Goal: Task Accomplishment & Management: Complete application form

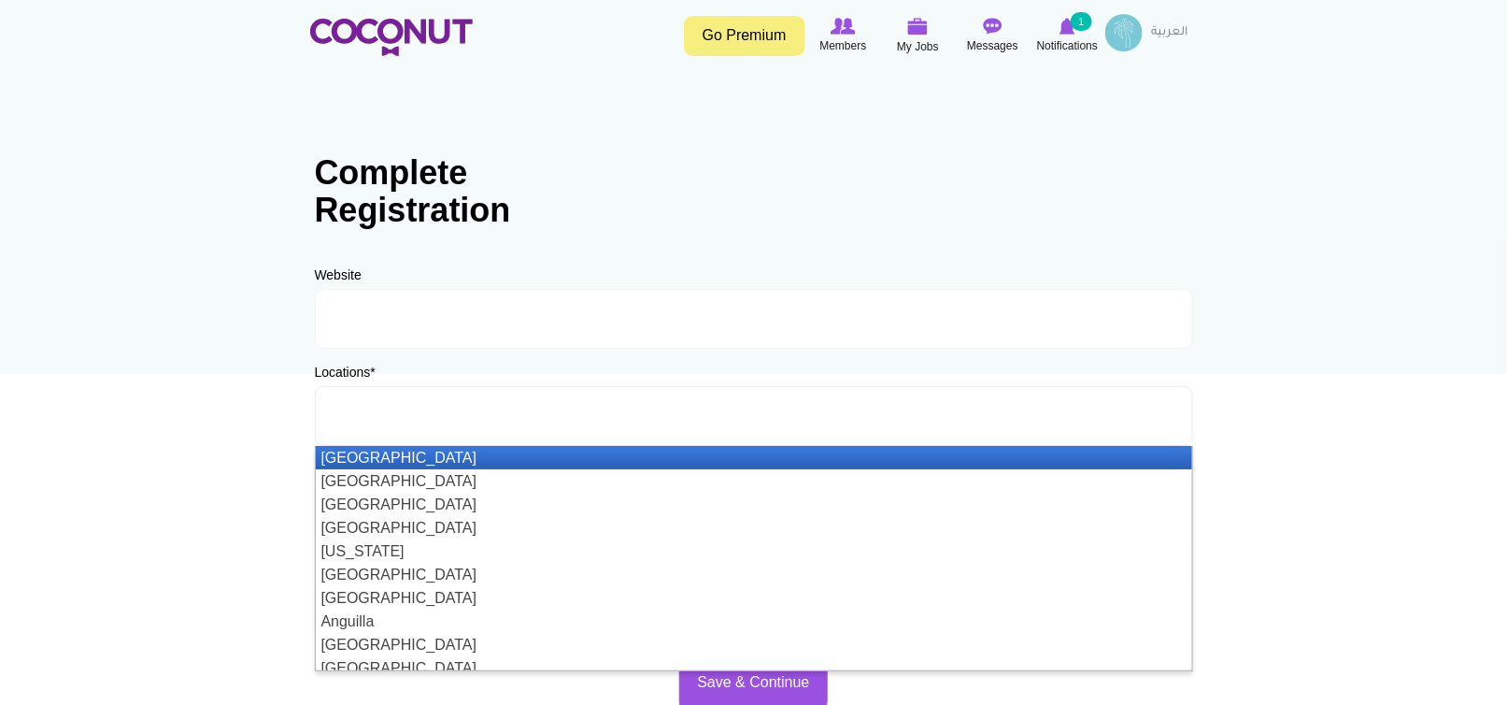
click at [500, 427] on ul at bounding box center [754, 416] width 878 height 60
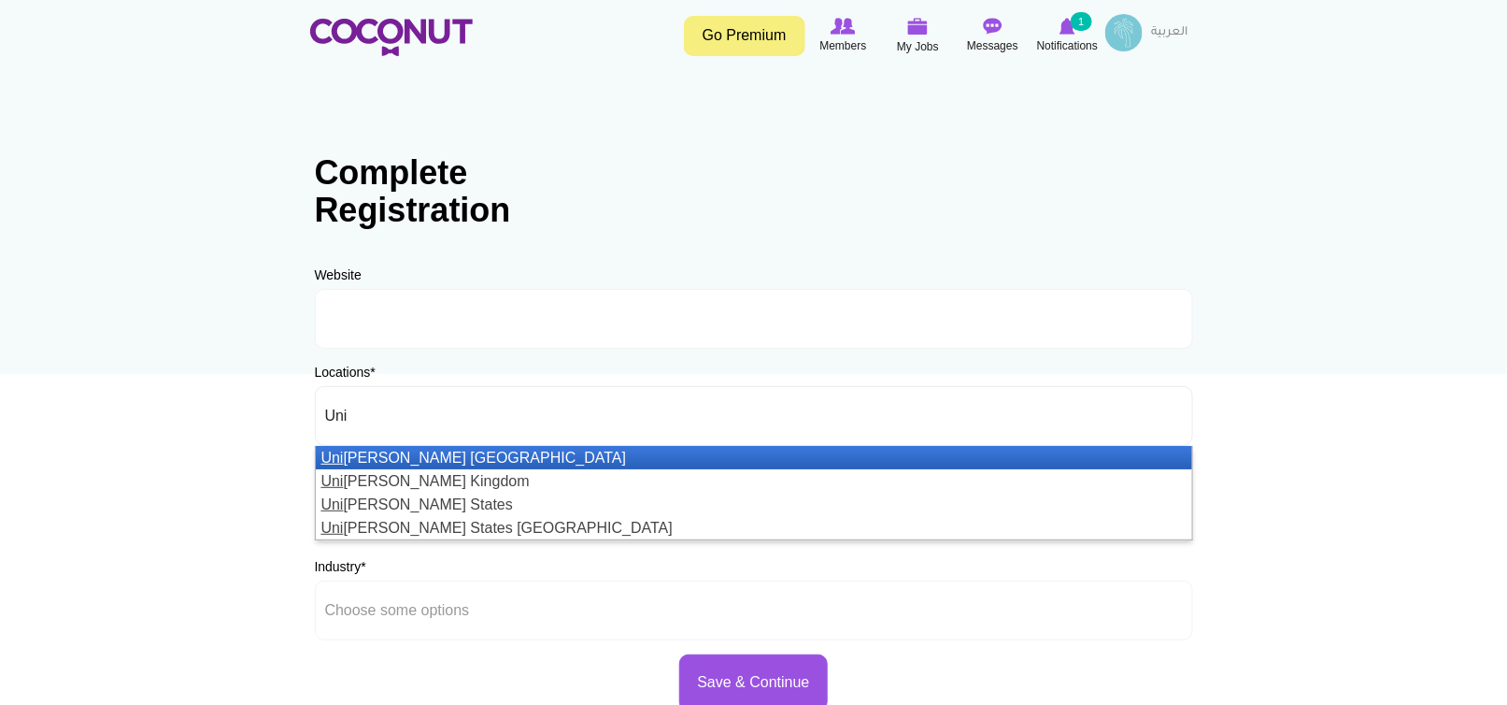
type input "Uni"
click at [451, 458] on li "Uni ted Arab Emirates" at bounding box center [754, 457] width 876 height 23
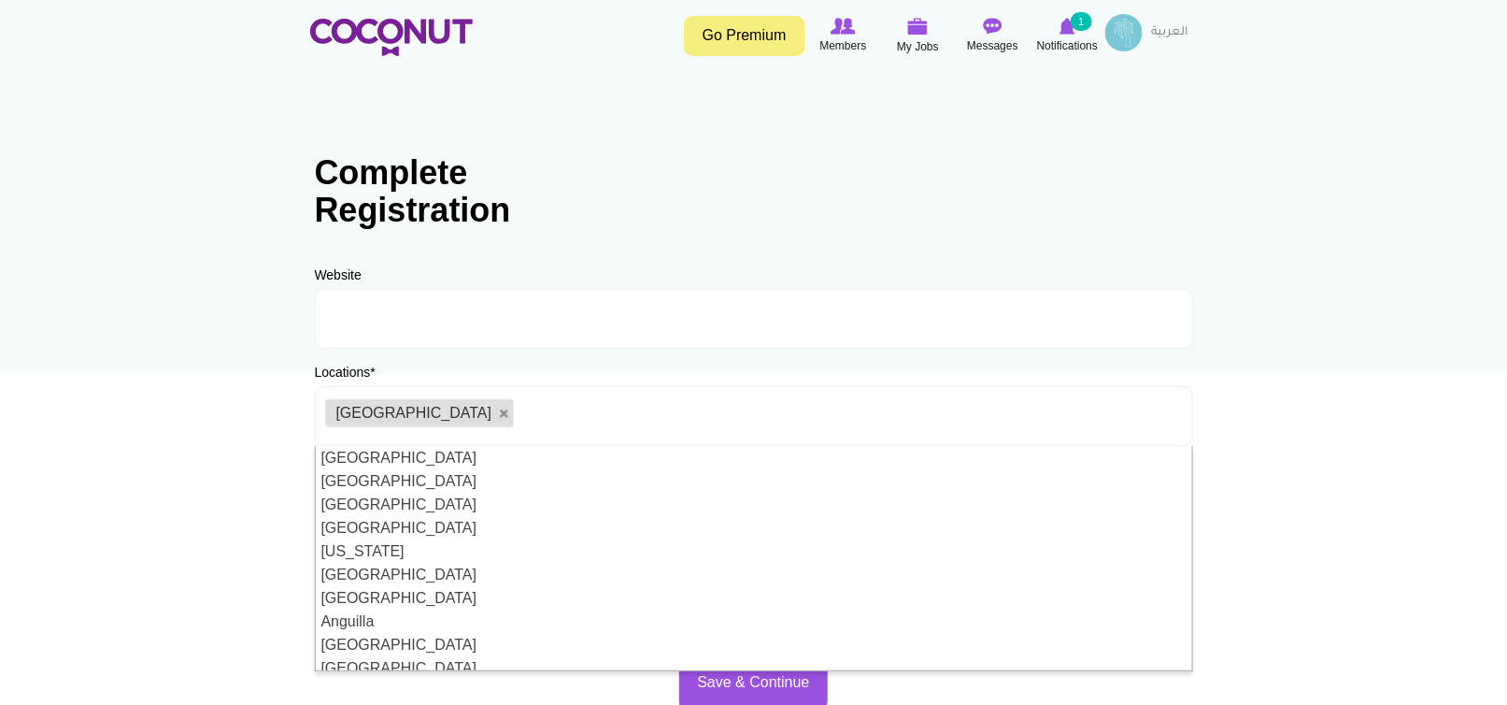
click at [1279, 414] on body "Toggle navigation Go Premium Members My Jobs Post a Job Messages Notifications …" at bounding box center [753, 537] width 1507 height 1074
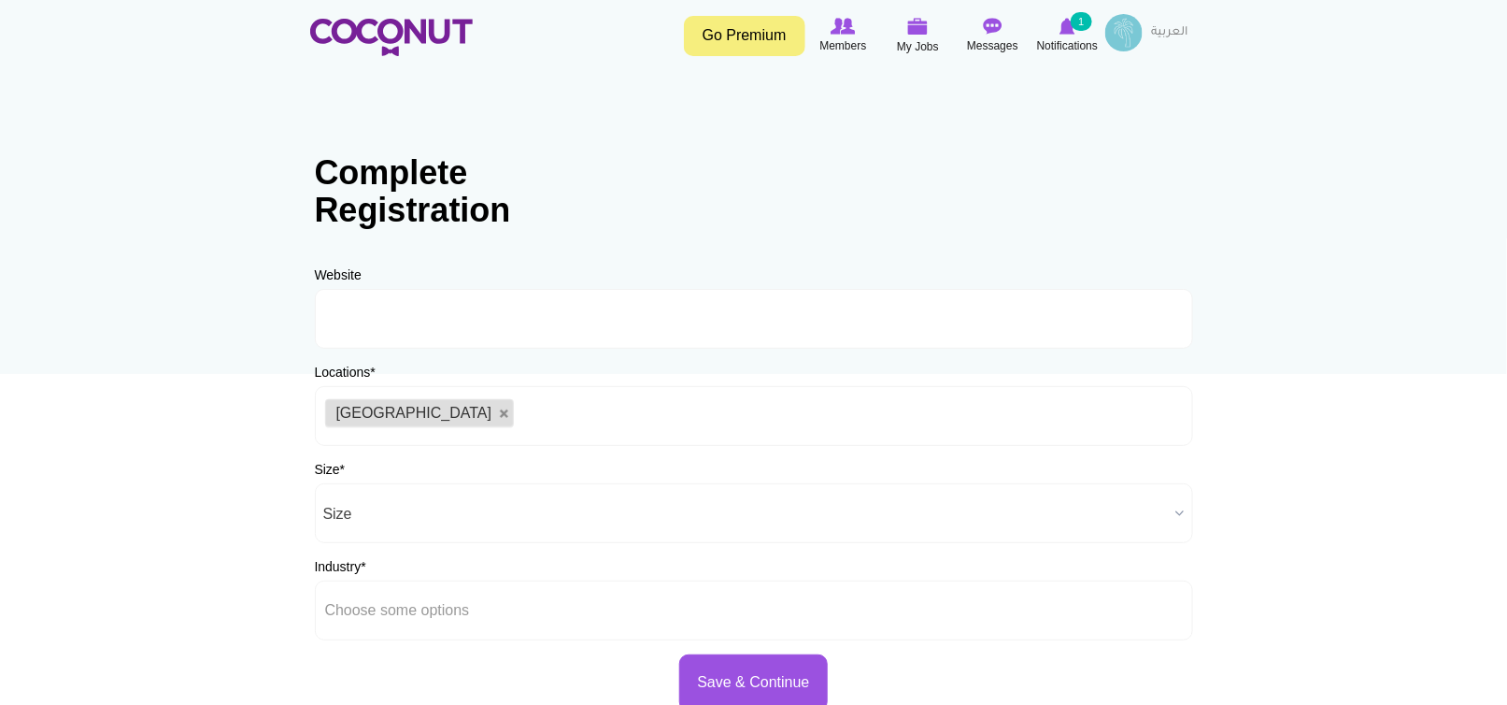
click at [436, 517] on span "Size" at bounding box center [745, 514] width 845 height 60
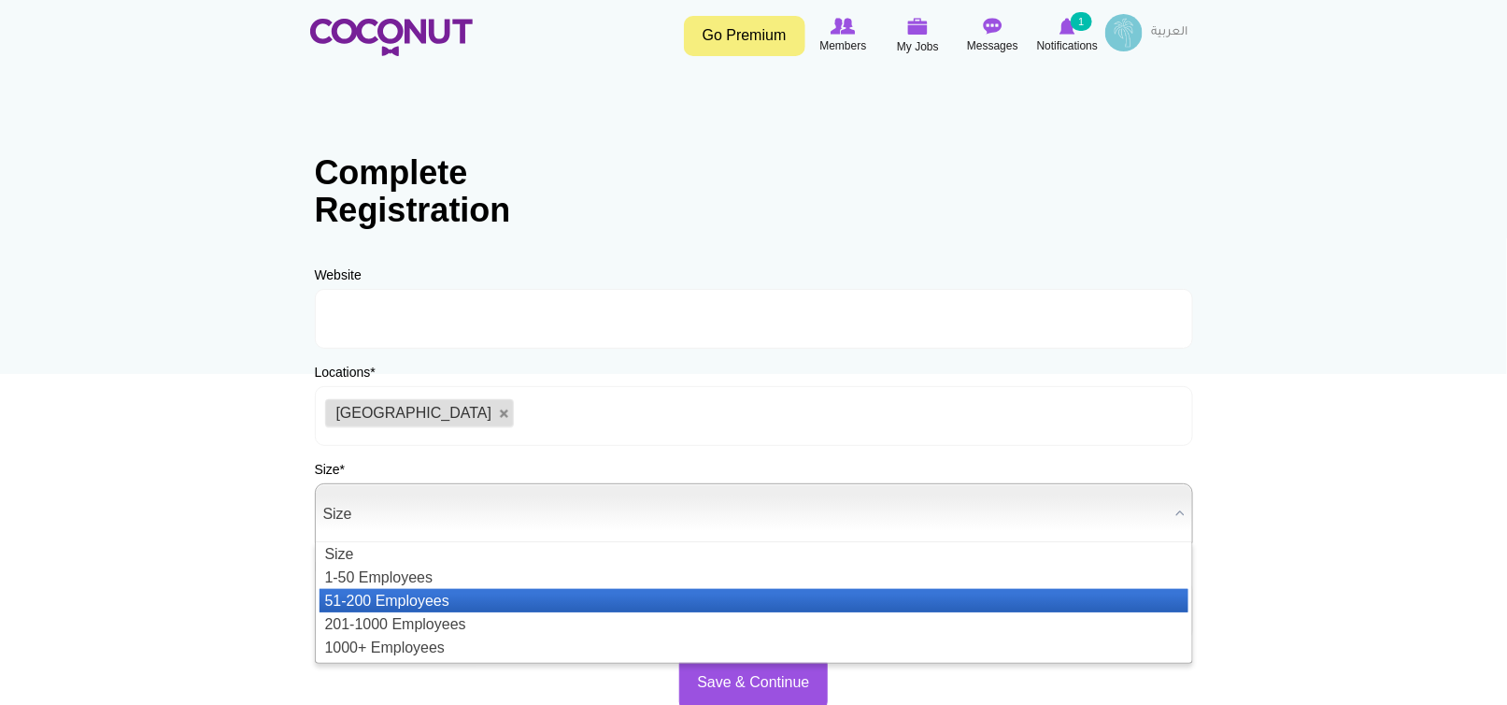
click at [406, 605] on li "51-200 Employees" at bounding box center [754, 600] width 869 height 23
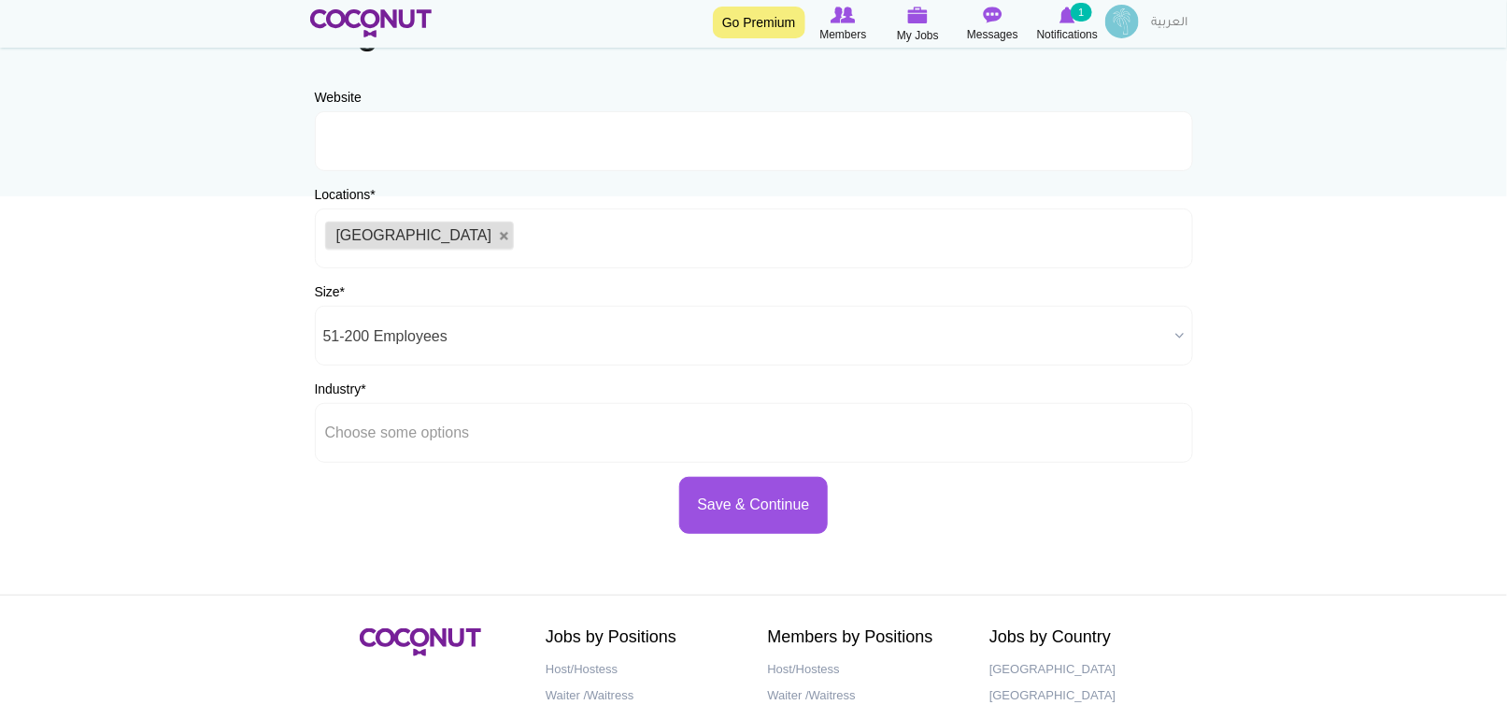
scroll to position [187, 0]
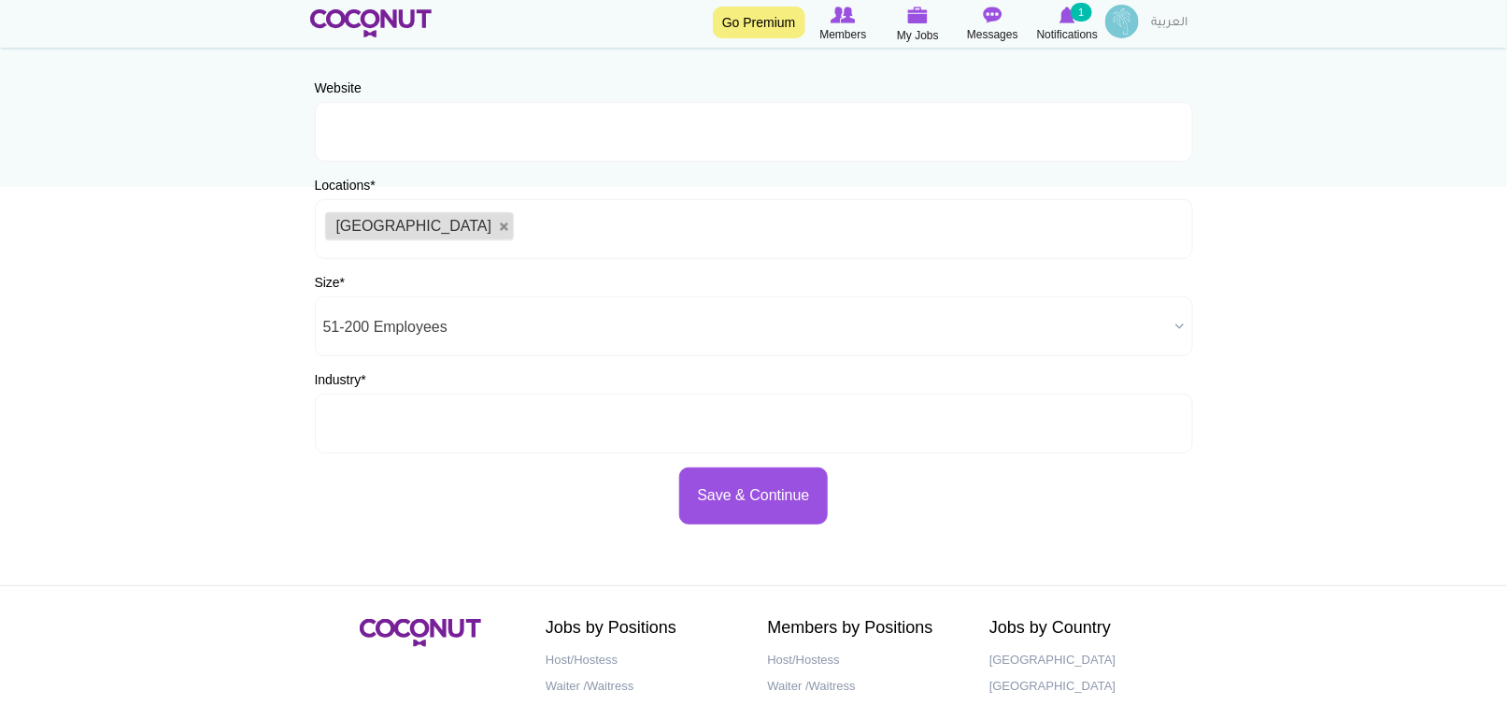
click at [488, 441] on li at bounding box center [409, 423] width 168 height 39
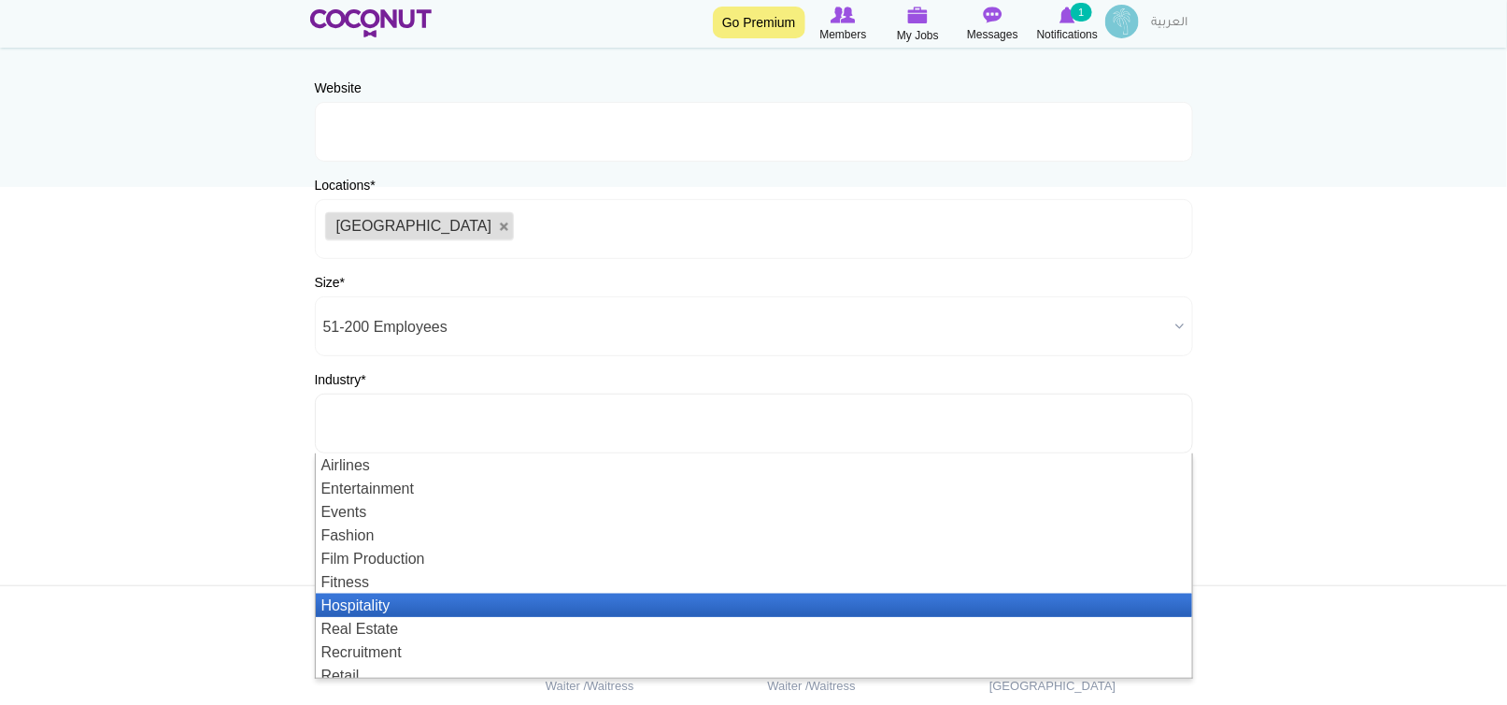
scroll to position [56, 0]
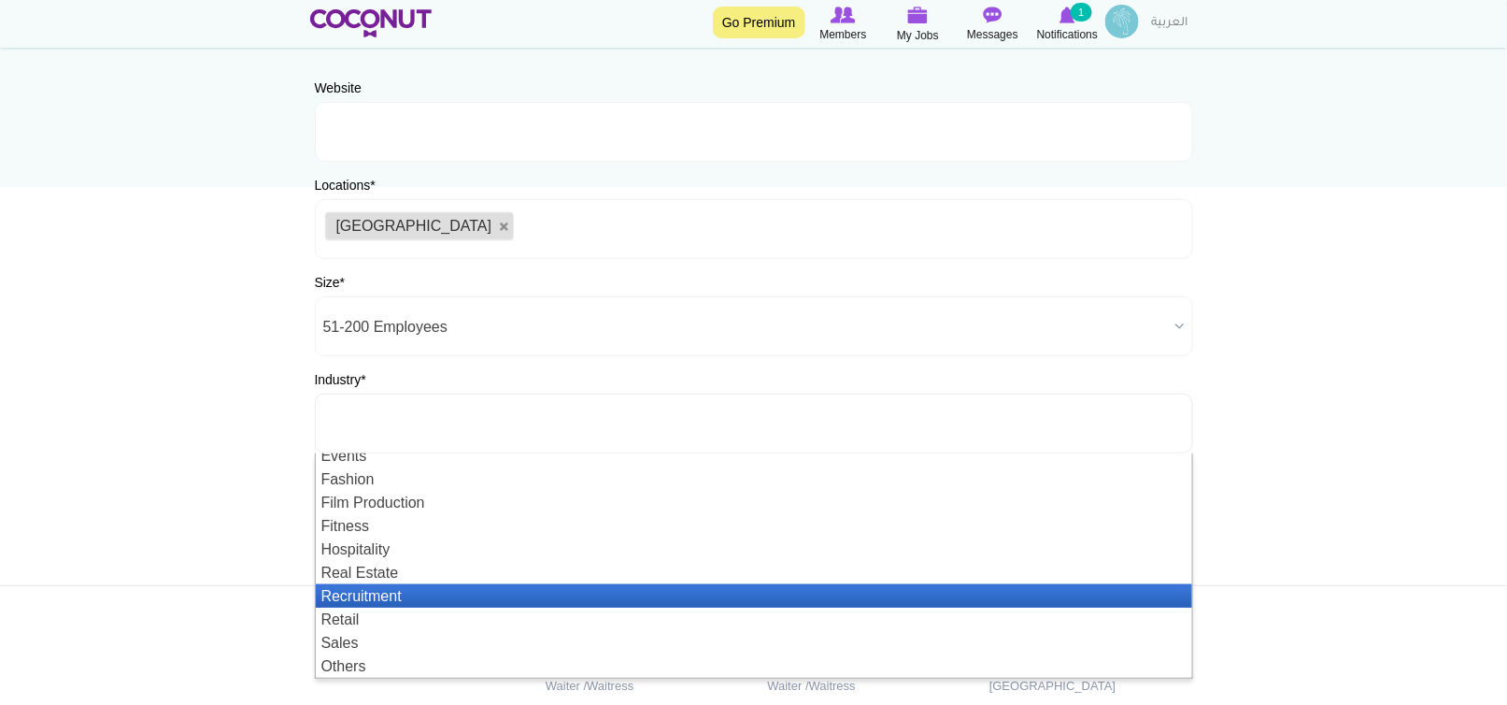
click at [389, 599] on li "Recruitment" at bounding box center [754, 595] width 876 height 23
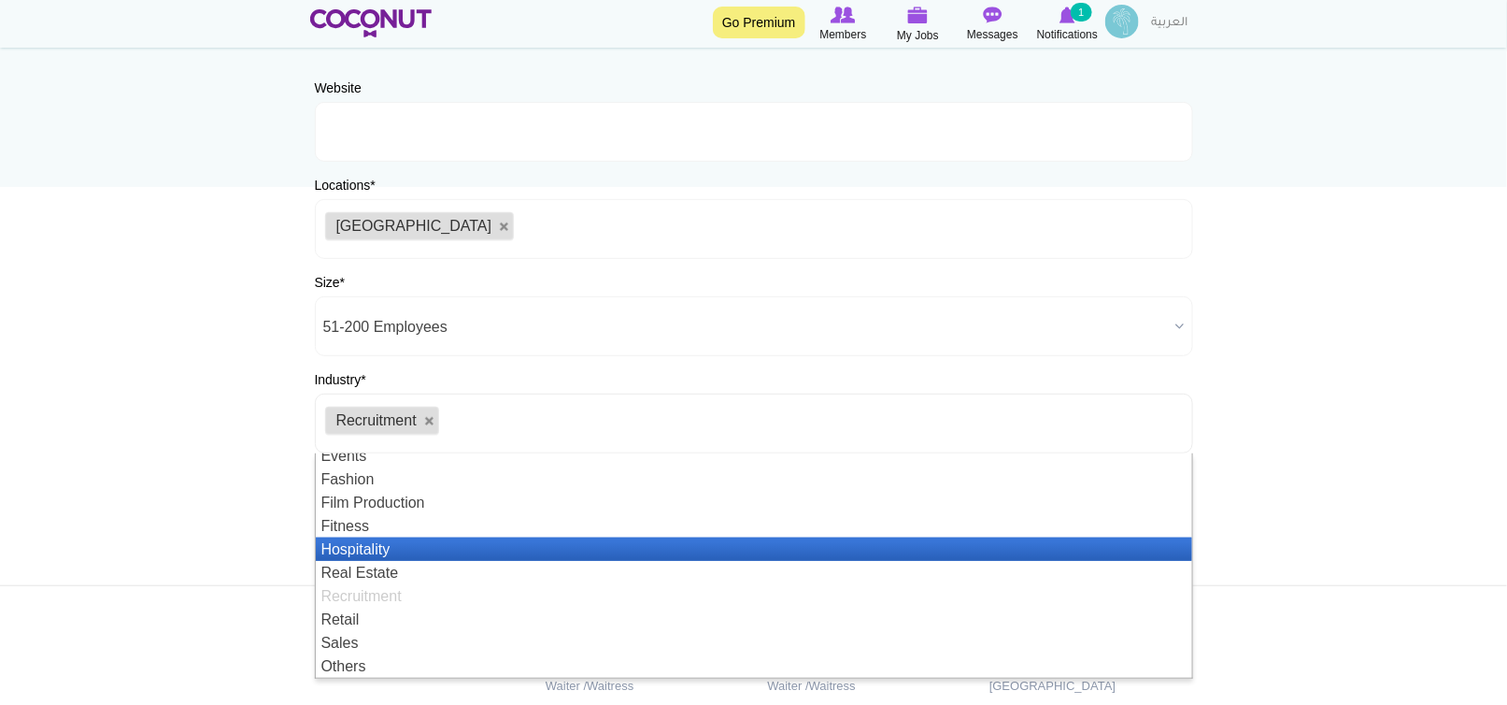
scroll to position [0, 0]
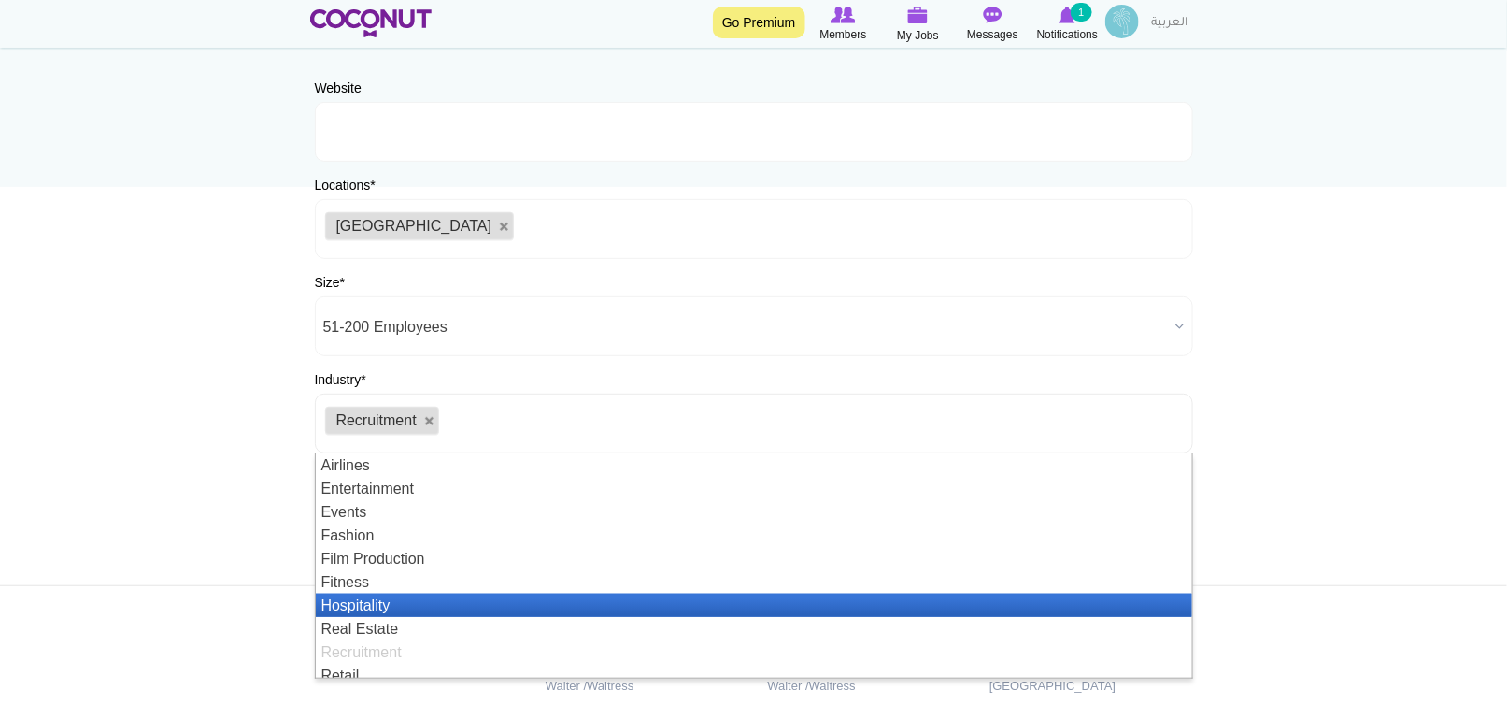
click at [358, 608] on li "Hospitality" at bounding box center [754, 604] width 876 height 23
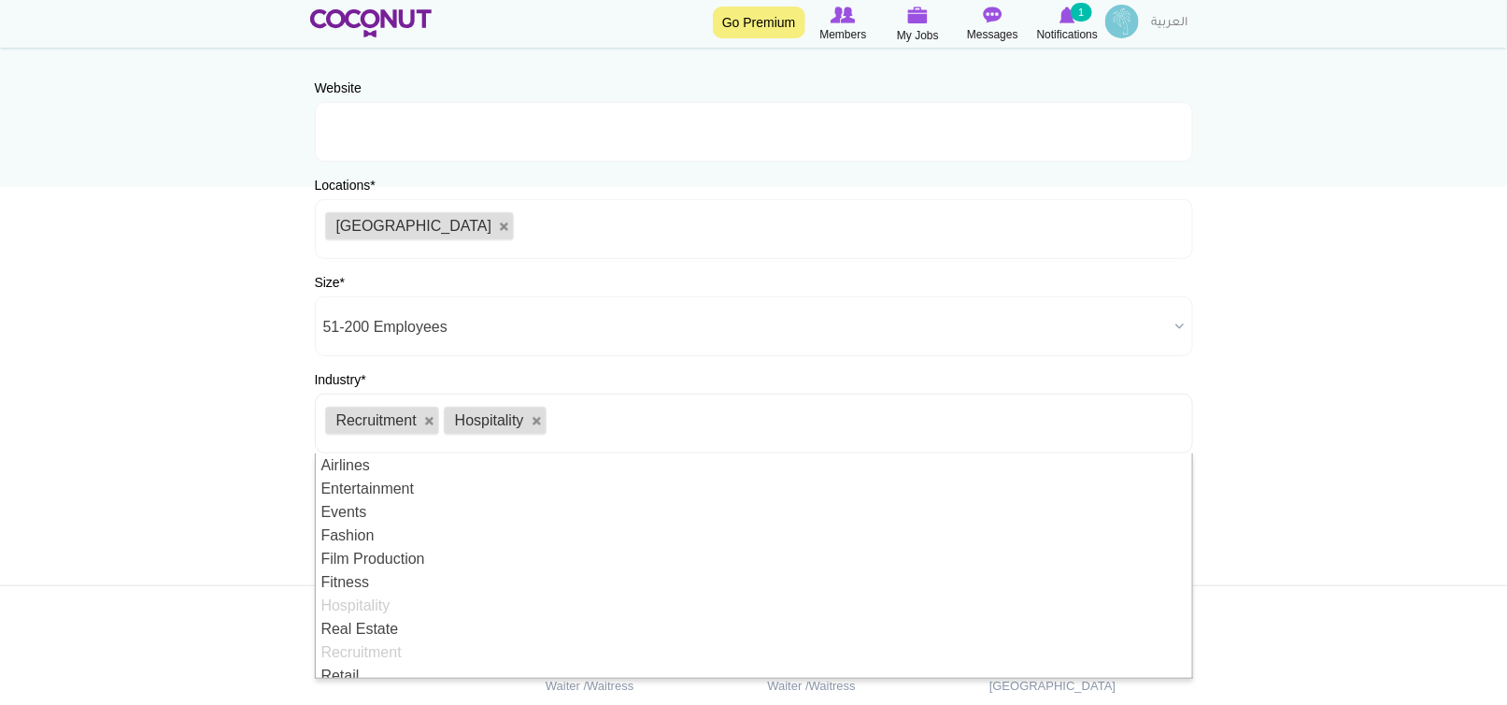
scroll to position [56, 0]
click at [1295, 520] on body "Toggle navigation Go Premium Members My Jobs Post a Job Messages Notifications …" at bounding box center [753, 350] width 1507 height 1074
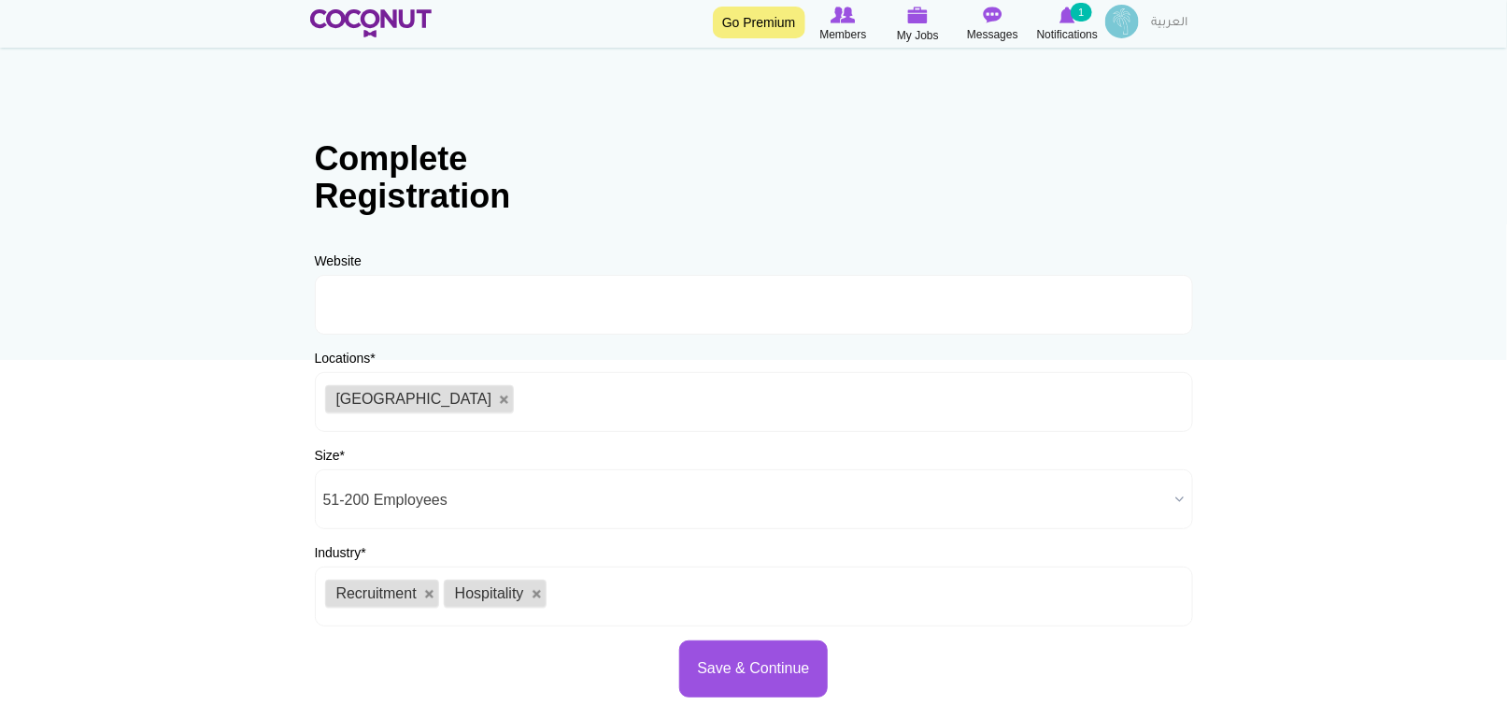
scroll to position [0, 0]
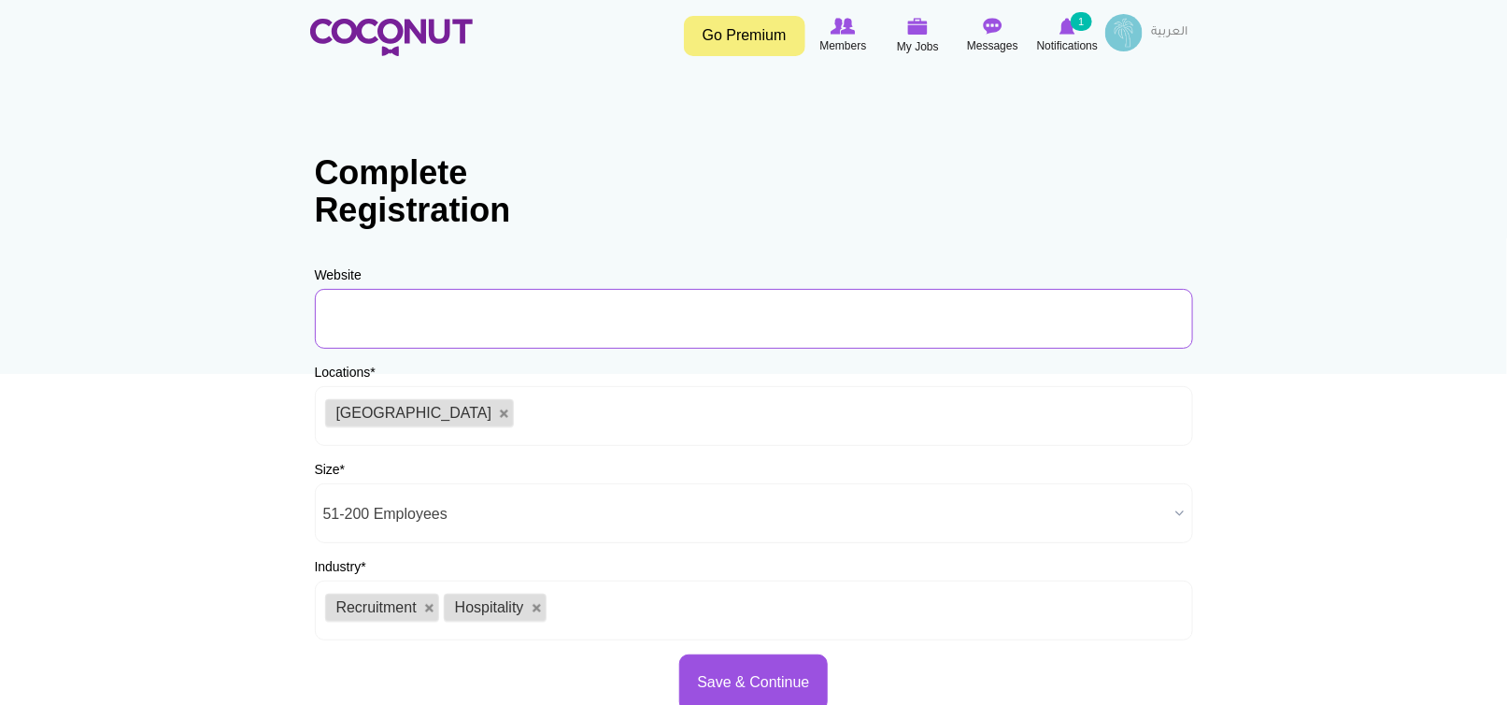
click at [370, 323] on input "URL" at bounding box center [754, 319] width 878 height 60
paste input "https://allianceabroad.com/"
type input "https://allianceabroad.com/"
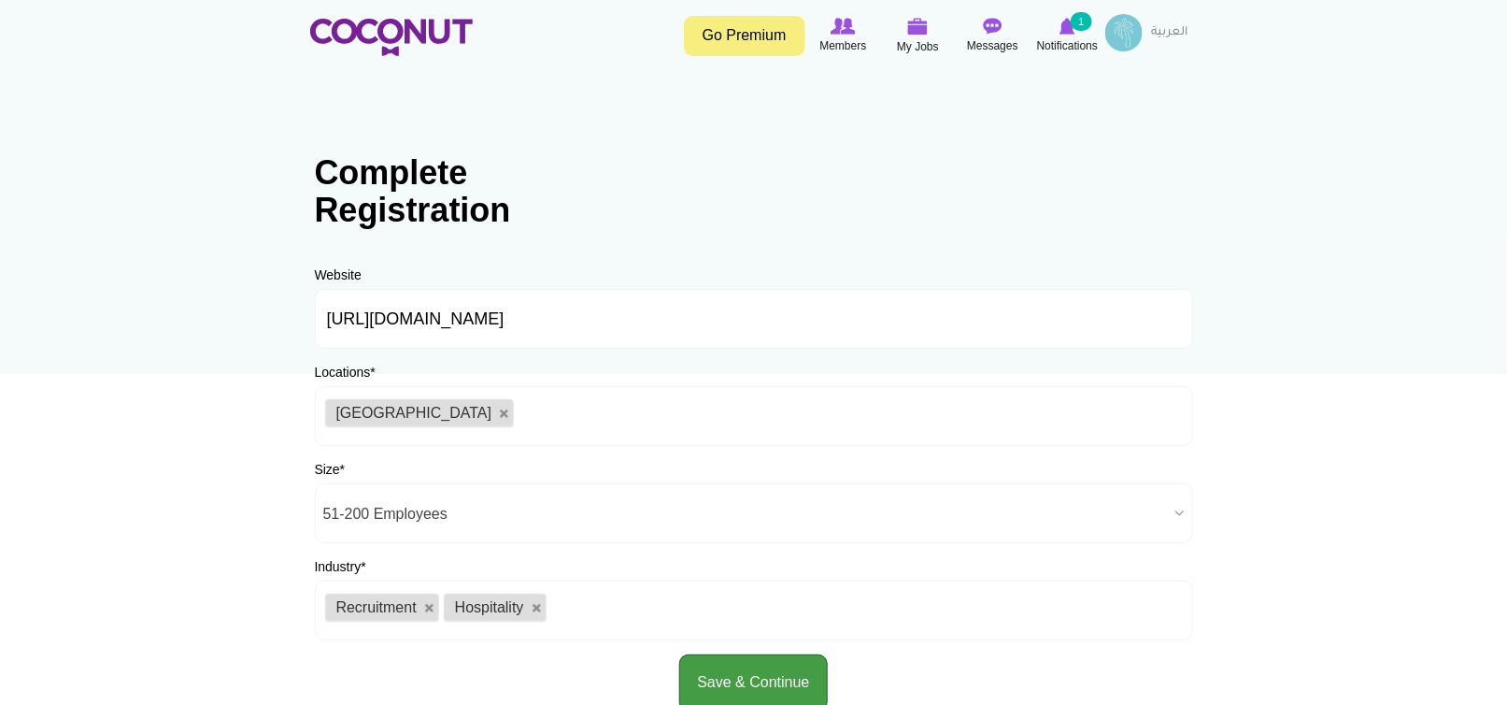
click at [729, 671] on button "Save & Continue" at bounding box center [753, 682] width 148 height 57
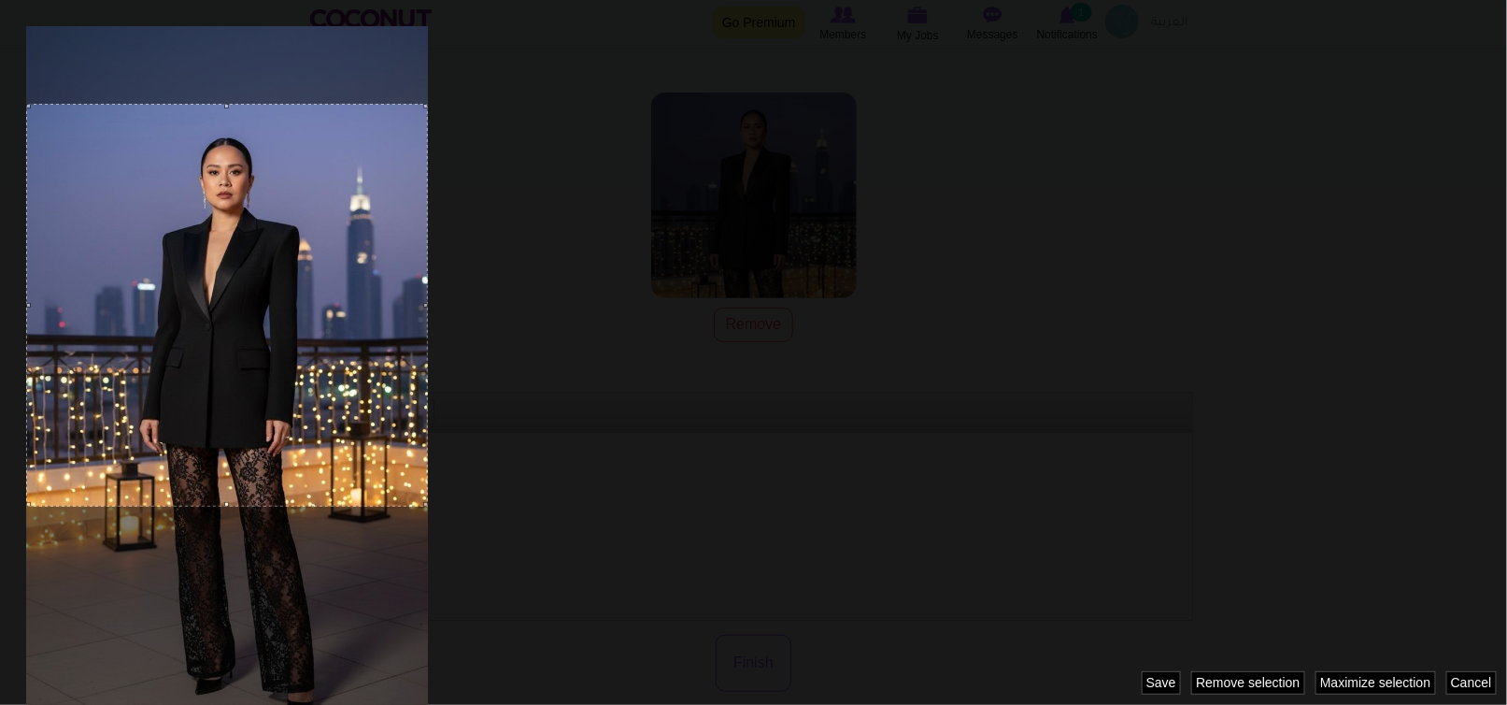
drag, startPoint x: 222, startPoint y: 291, endPoint x: 240, endPoint y: 218, distance: 75.0
click at [240, 218] on div at bounding box center [227, 305] width 402 height 403
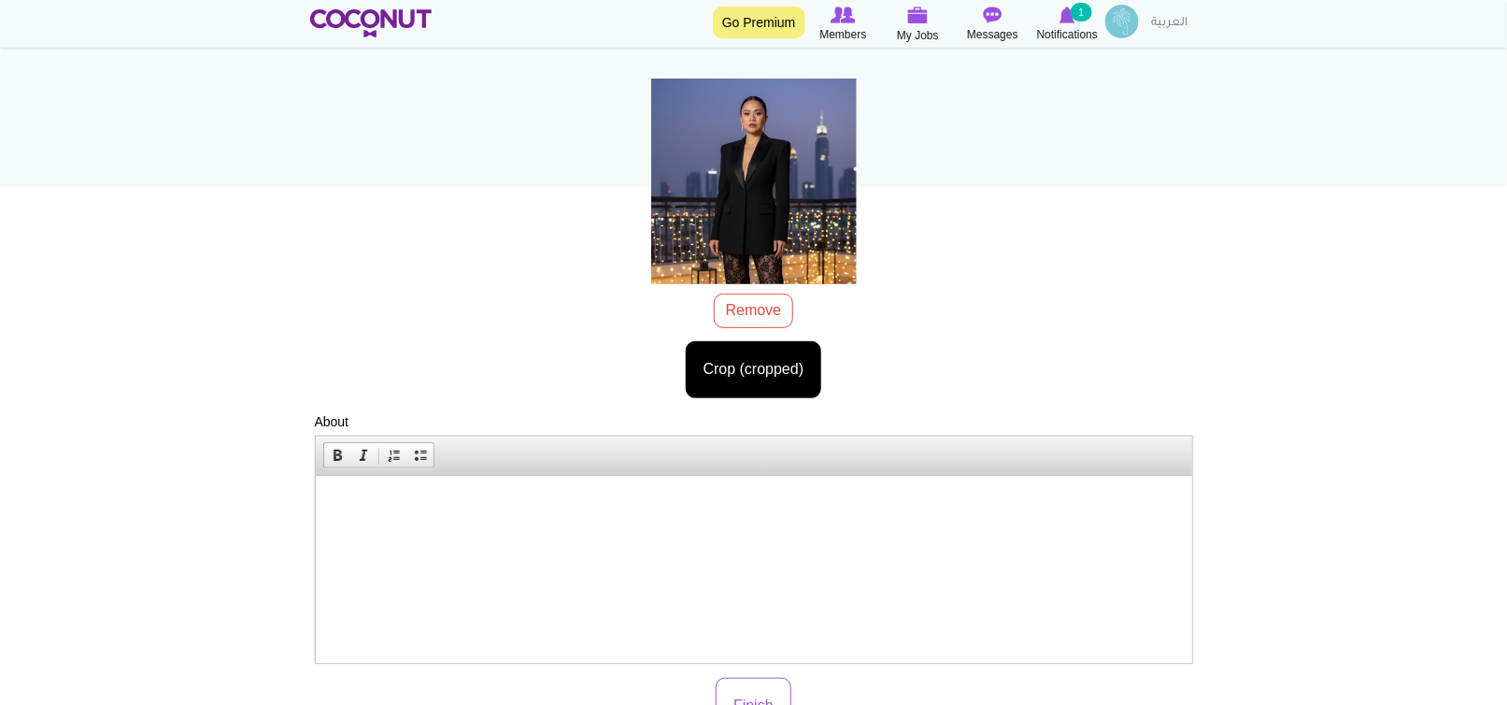
click at [336, 516] on html at bounding box center [753, 503] width 876 height 57
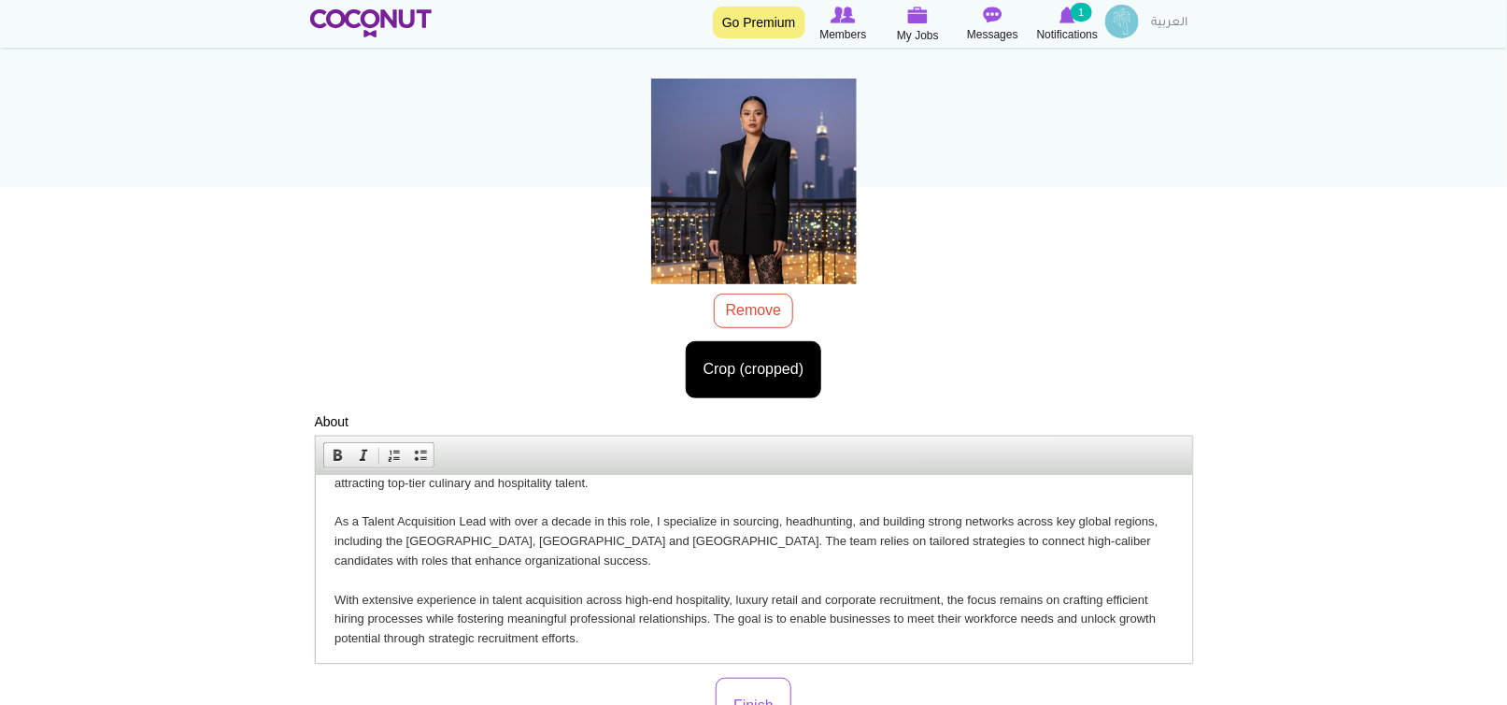
scroll to position [45, 0]
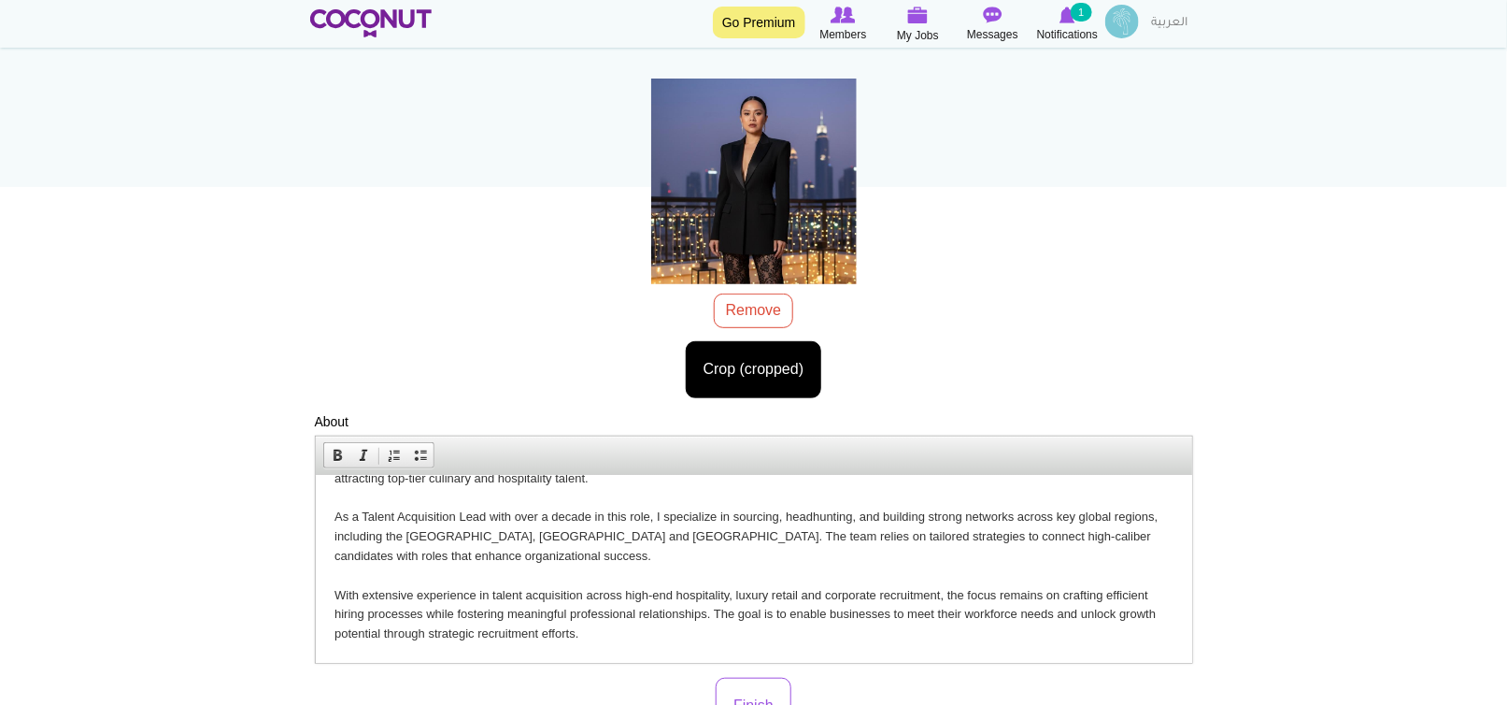
click at [528, 535] on p "🌟 Passionate Talent Acquisition Leader at Alliance Abroad Group empowers organi…" at bounding box center [753, 546] width 839 height 194
drag, startPoint x: 525, startPoint y: 532, endPoint x: 535, endPoint y: 532, distance: 10.3
click at [535, 532] on p "🌟 Passionate Talent Acquisition Leader at Alliance Abroad Group empowers organi…" at bounding box center [753, 546] width 839 height 194
click at [711, 583] on p "🌟 Passionate Talent Acquisition Leader at Alliance Abroad Group empowers organi…" at bounding box center [753, 546] width 839 height 194
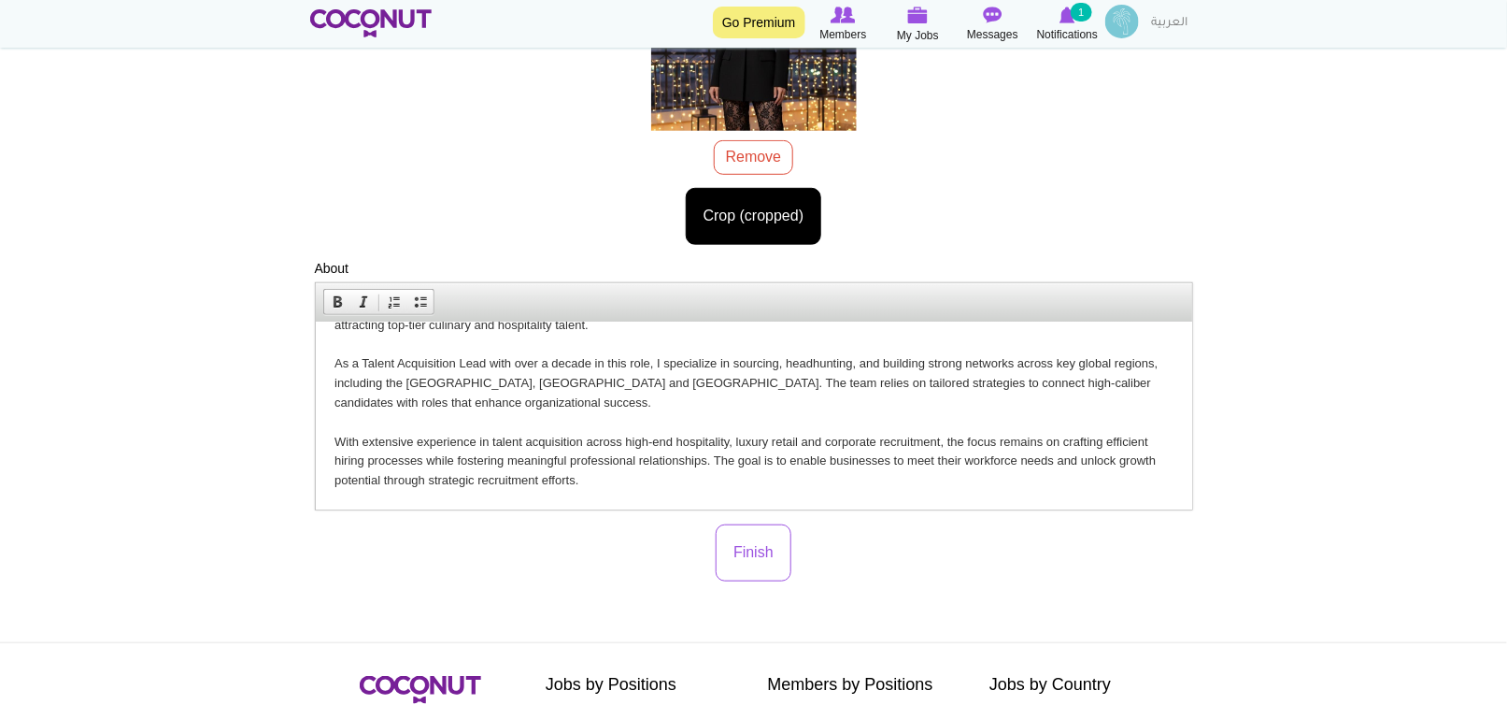
scroll to position [374, 0]
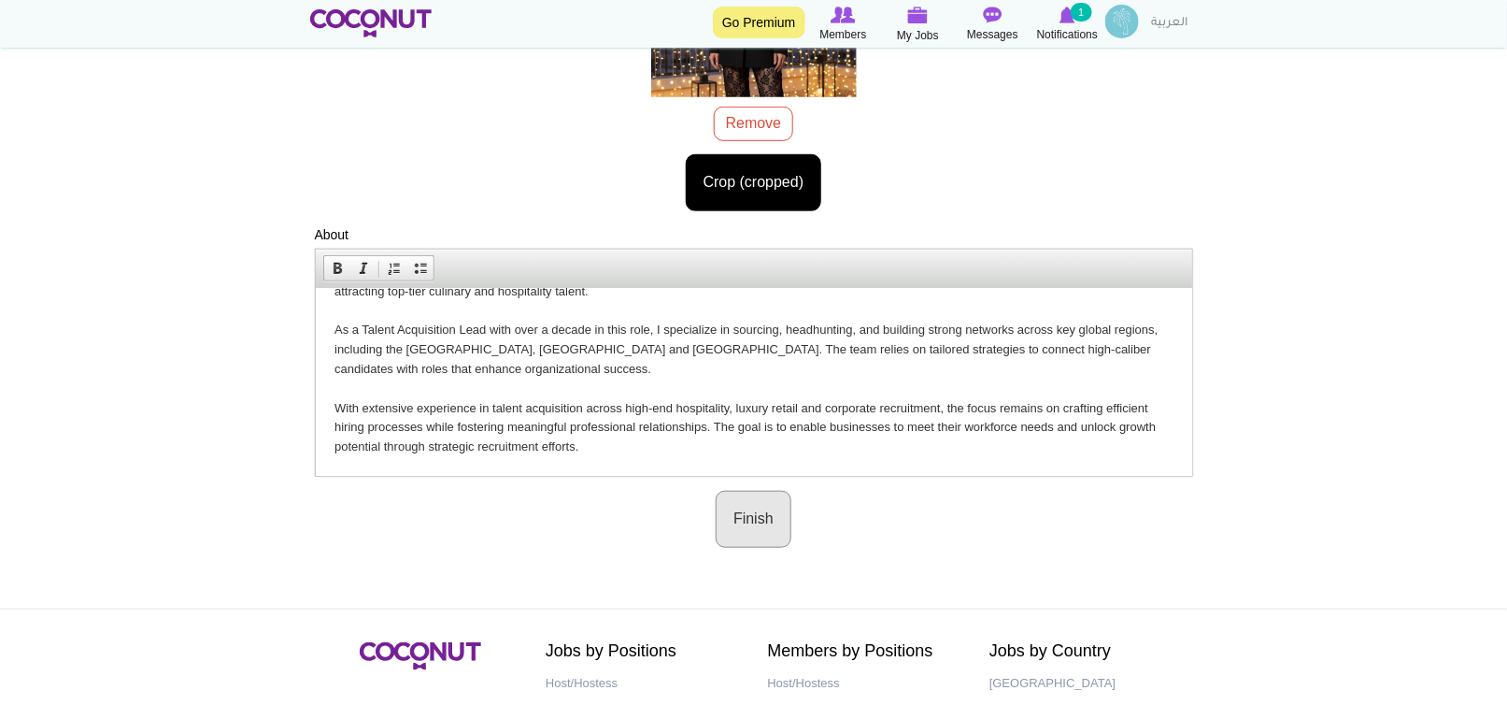
click at [746, 537] on button "Finish" at bounding box center [754, 519] width 76 height 57
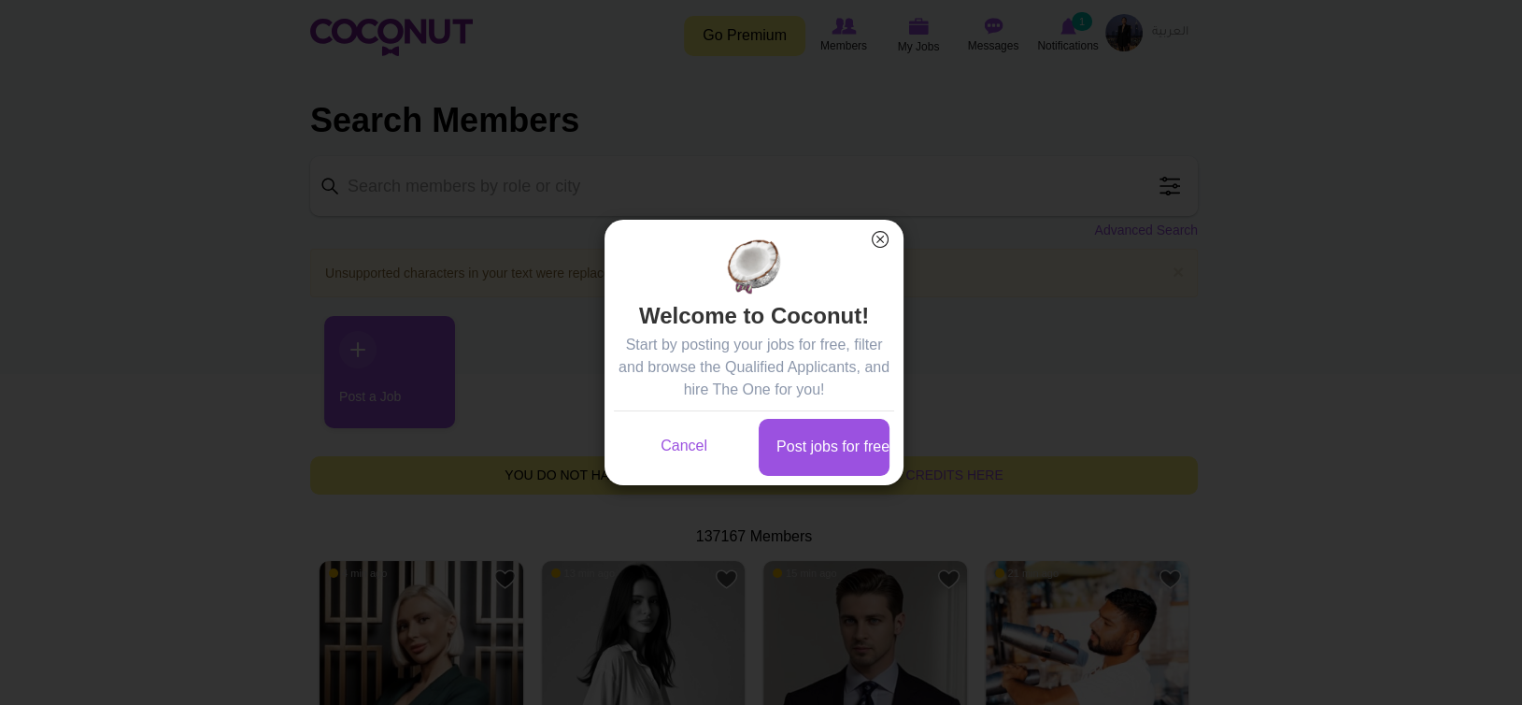
click at [882, 235] on button "×" at bounding box center [880, 239] width 24 height 24
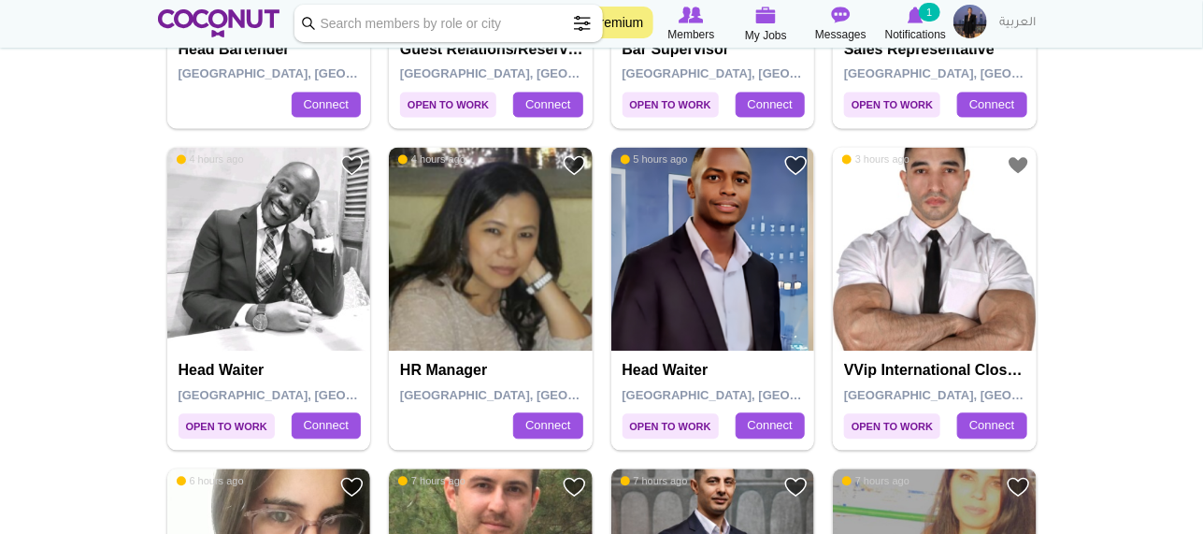
scroll to position [1402, 0]
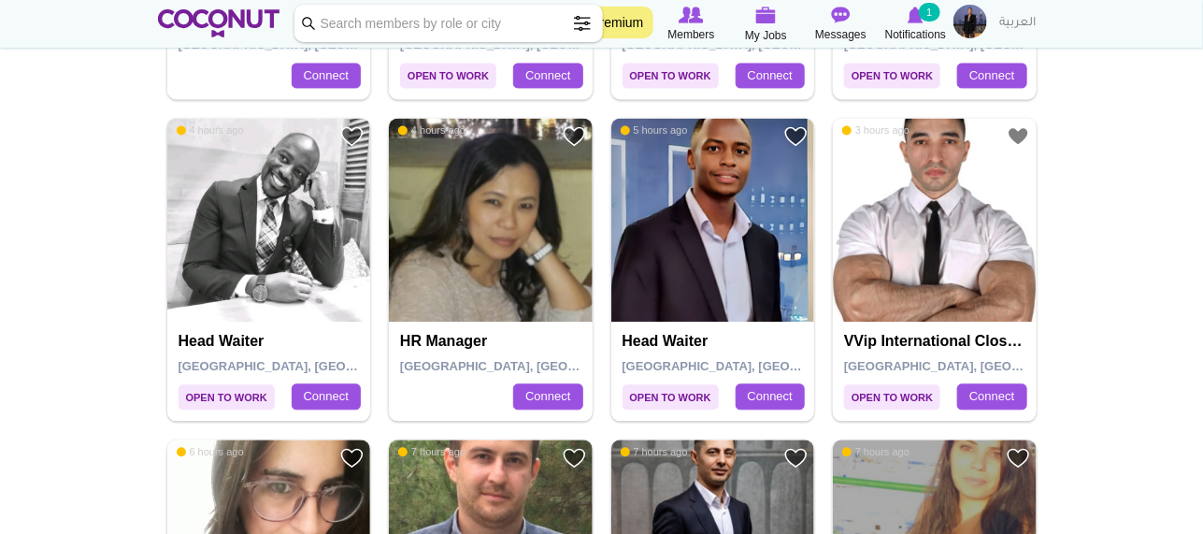
click at [580, 21] on span at bounding box center [581, 23] width 37 height 37
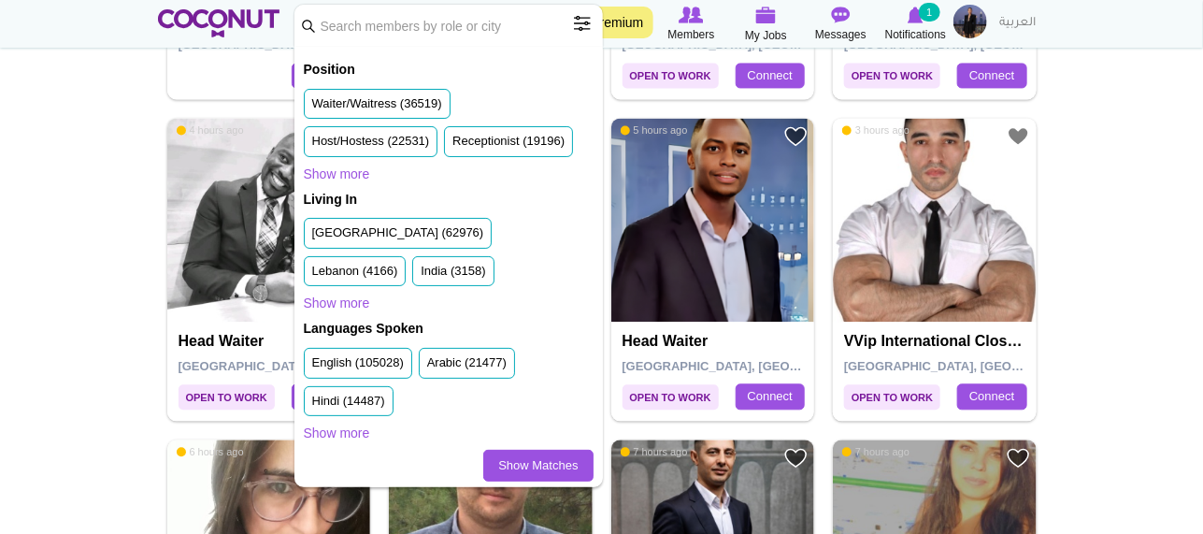
click at [370, 146] on label "Host/Hostess (22531)" at bounding box center [371, 142] width 118 height 18
click at [312, 145] on input "Host/Hostess (22531)" at bounding box center [312, 145] width 0 height 0
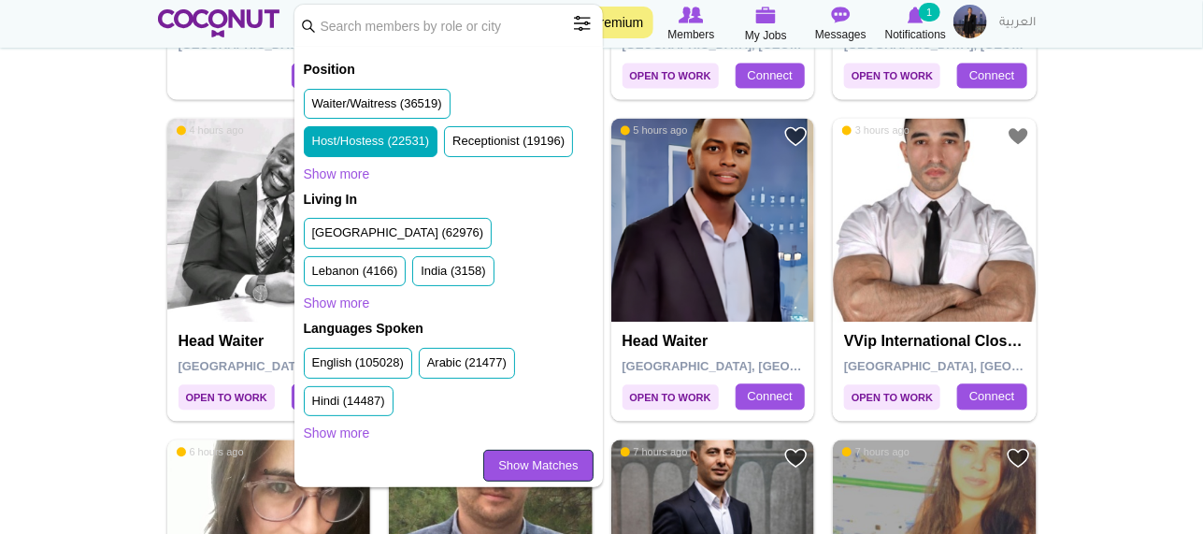
click at [517, 460] on link "Show Matches" at bounding box center [537, 465] width 109 height 32
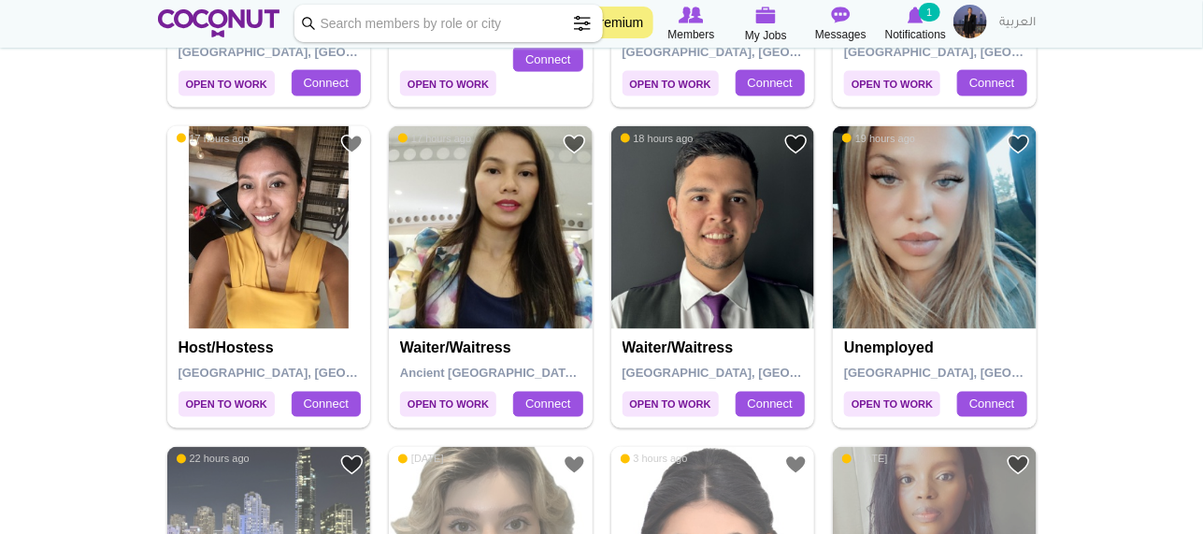
scroll to position [1027, 0]
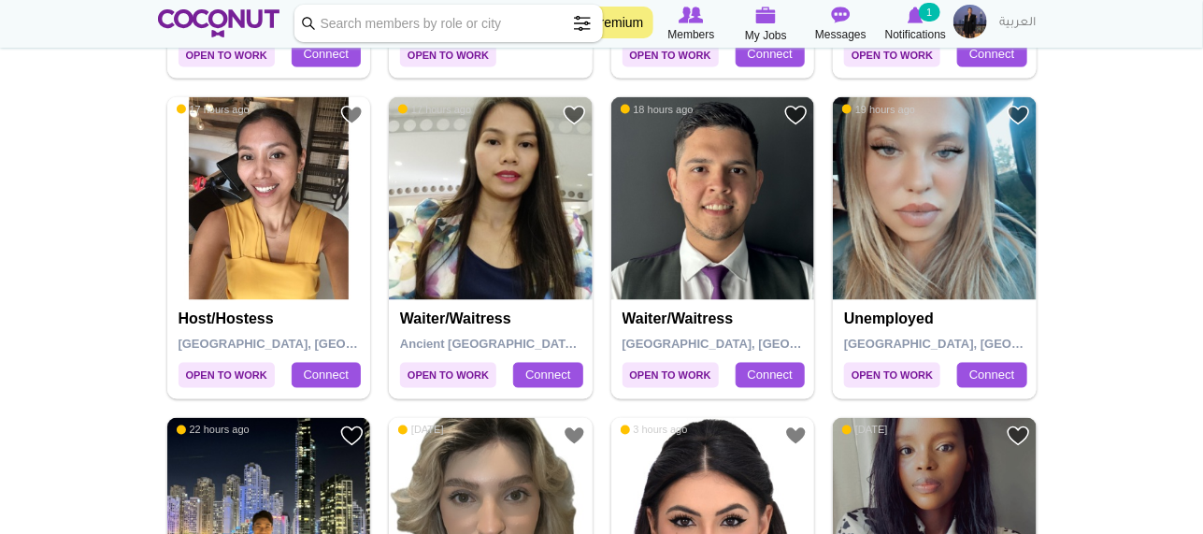
click at [960, 331] on div "Unemployed Bruxelles, Belgium Connect" at bounding box center [935, 349] width 204 height 99
click at [918, 321] on h4 "Unemployed" at bounding box center [937, 319] width 186 height 17
click at [970, 246] on img at bounding box center [935, 199] width 204 height 204
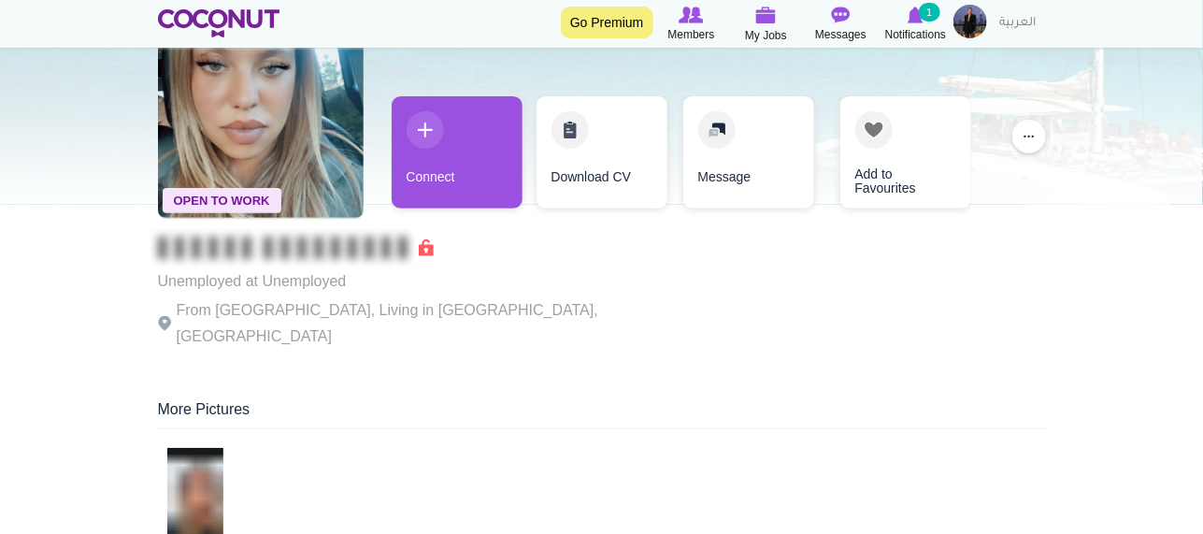
scroll to position [93, 0]
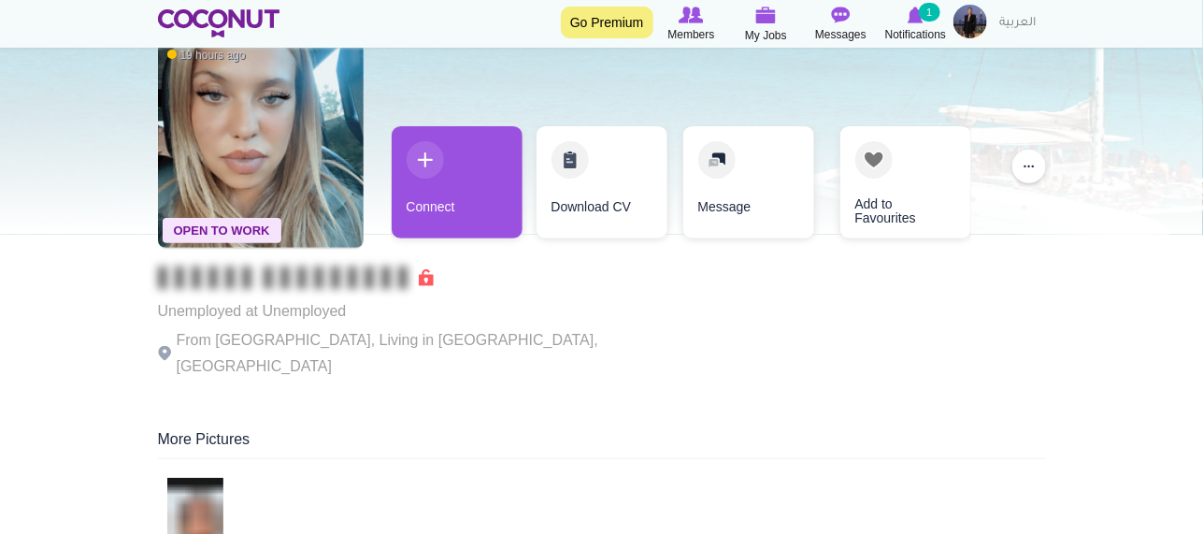
click at [576, 209] on link "Download CV" at bounding box center [601, 182] width 131 height 112
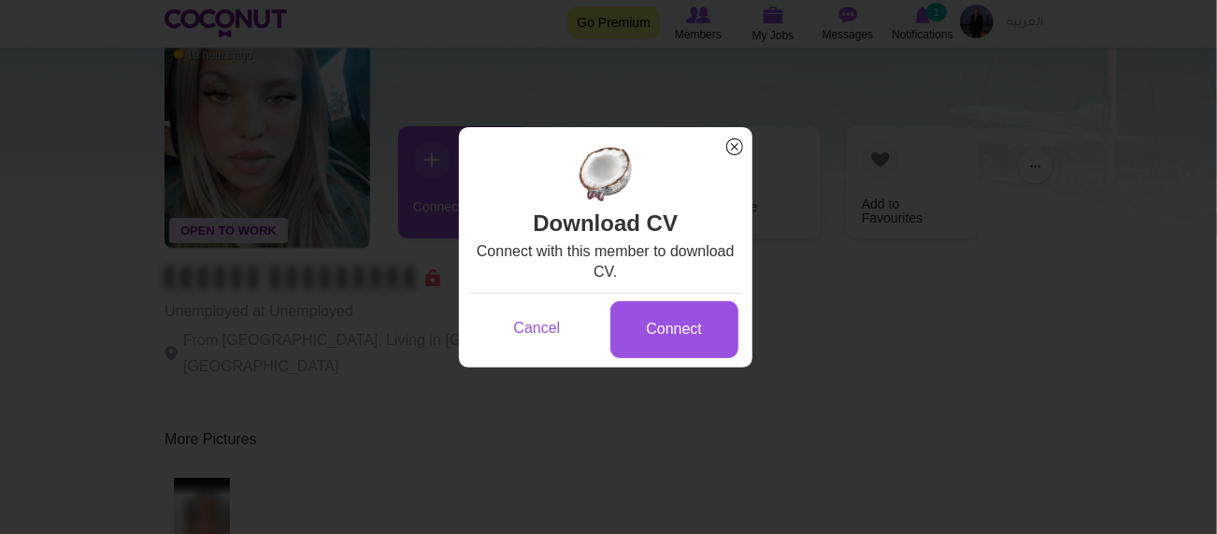
click at [741, 142] on span "x" at bounding box center [734, 147] width 24 height 24
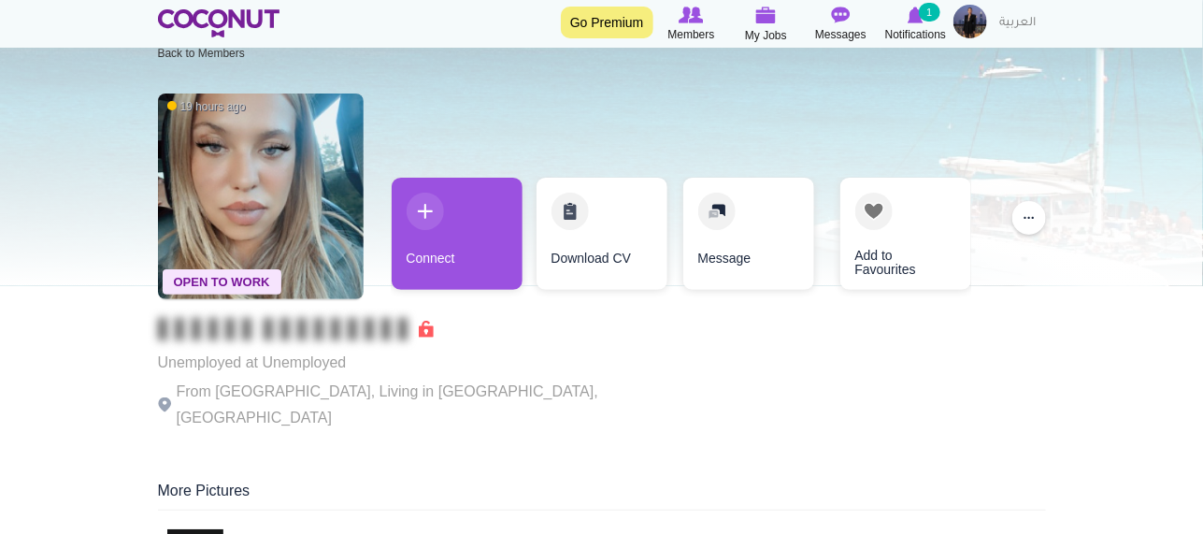
scroll to position [0, 0]
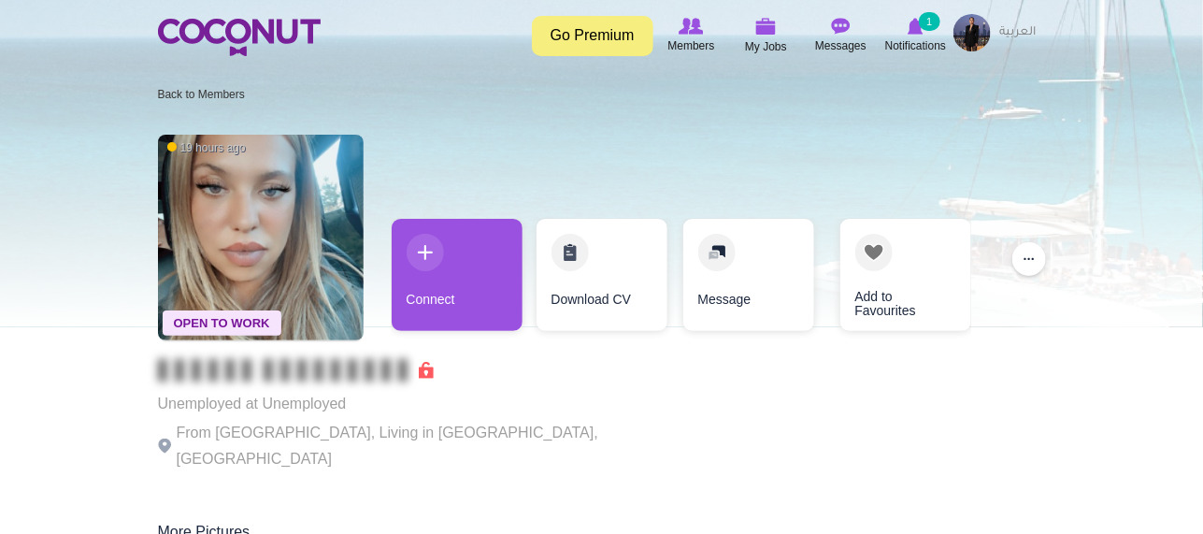
click at [590, 33] on link "Go Premium" at bounding box center [592, 36] width 121 height 40
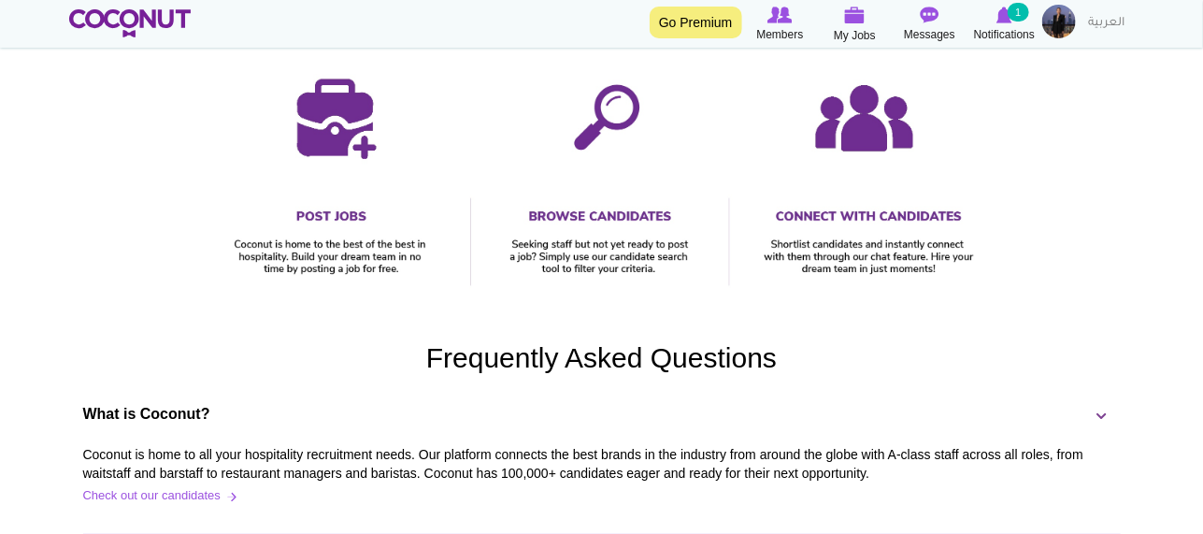
scroll to position [934, 0]
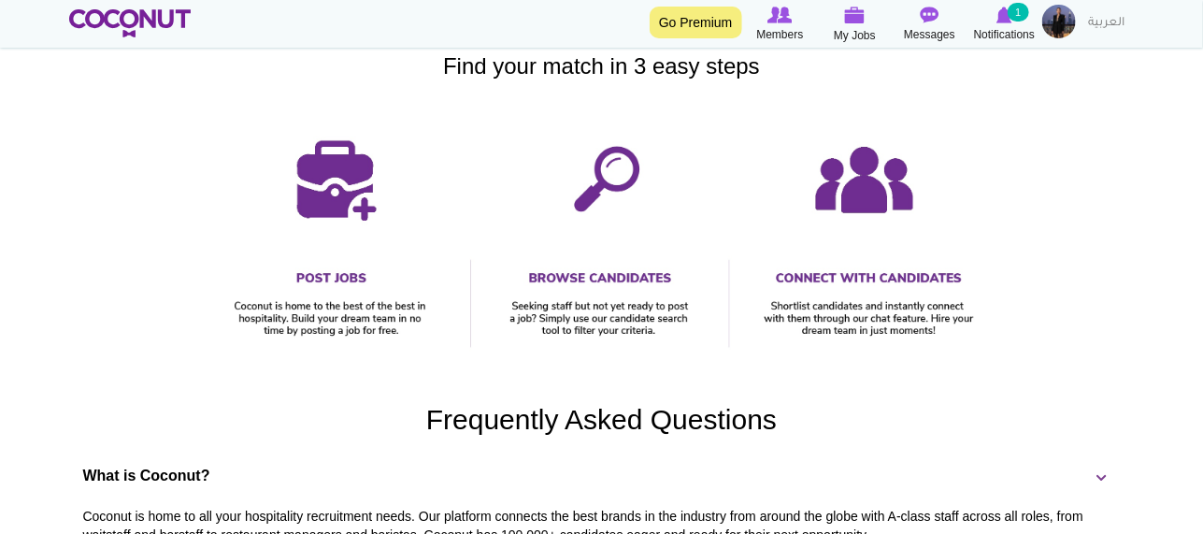
click at [555, 435] on h2 "Frequently Asked Questions" at bounding box center [601, 420] width 1065 height 31
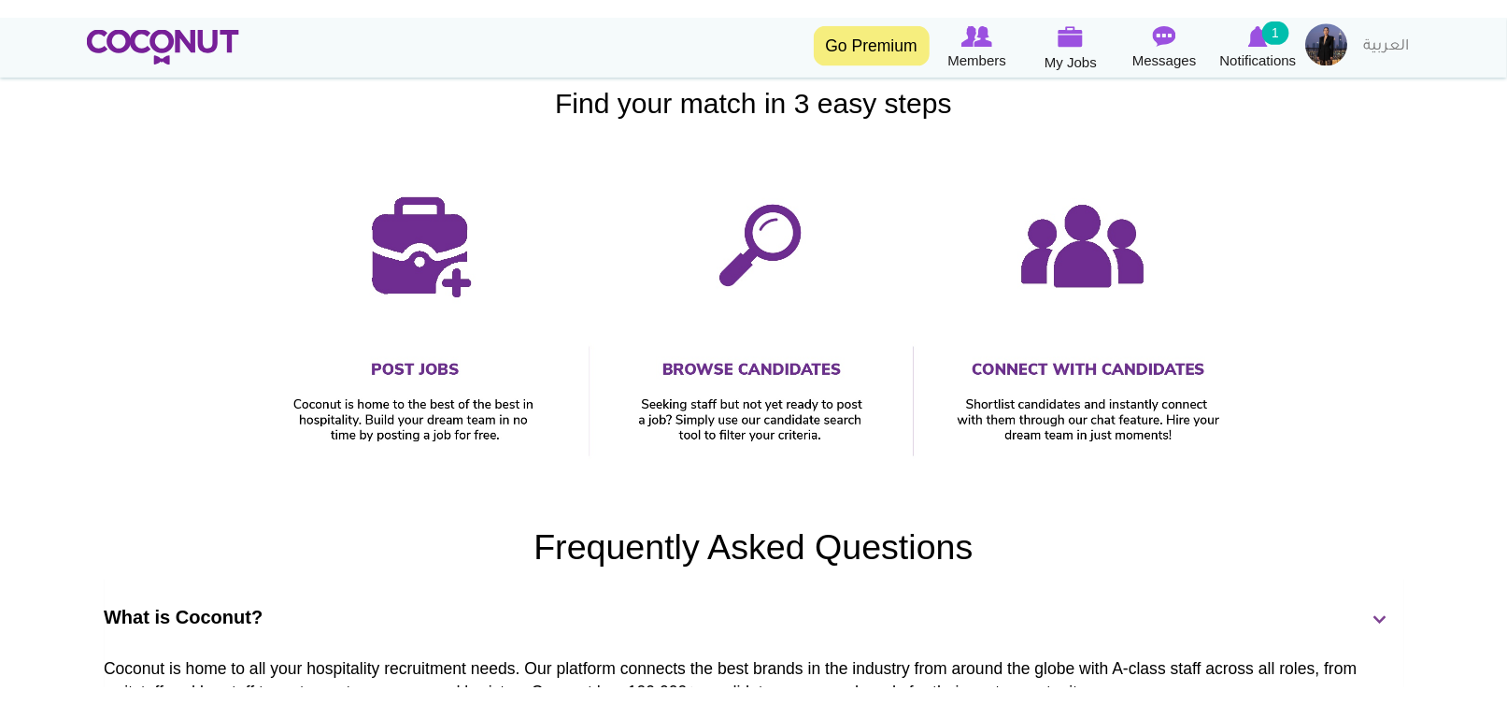
scroll to position [933, 0]
